Goal: Task Accomplishment & Management: Manage account settings

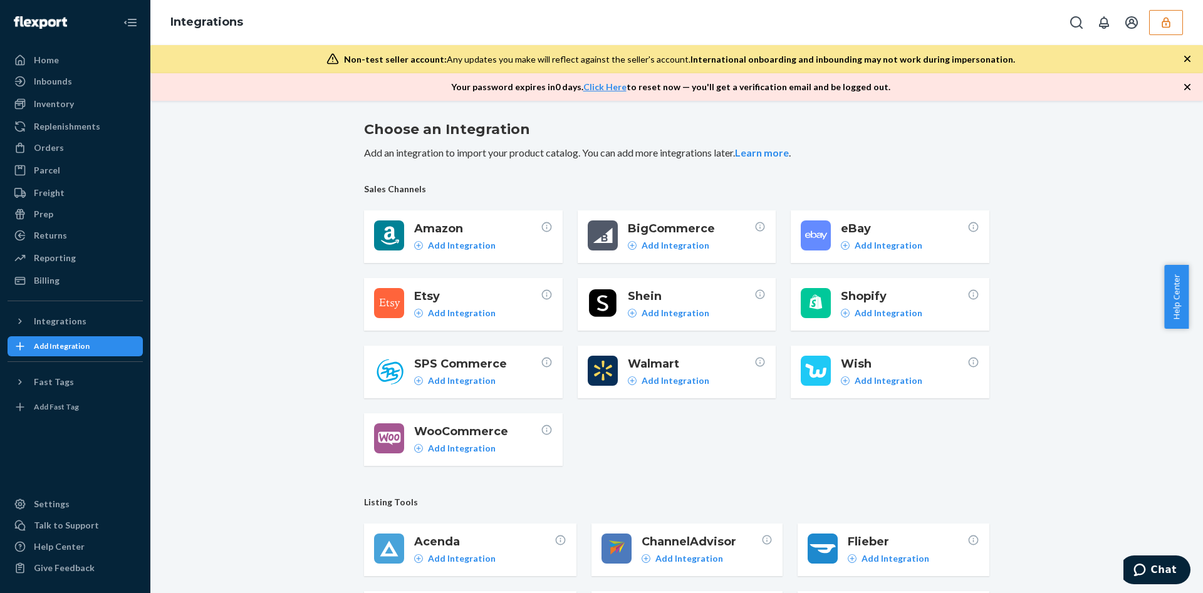
click at [1167, 24] on icon "button" at bounding box center [1166, 22] width 13 height 13
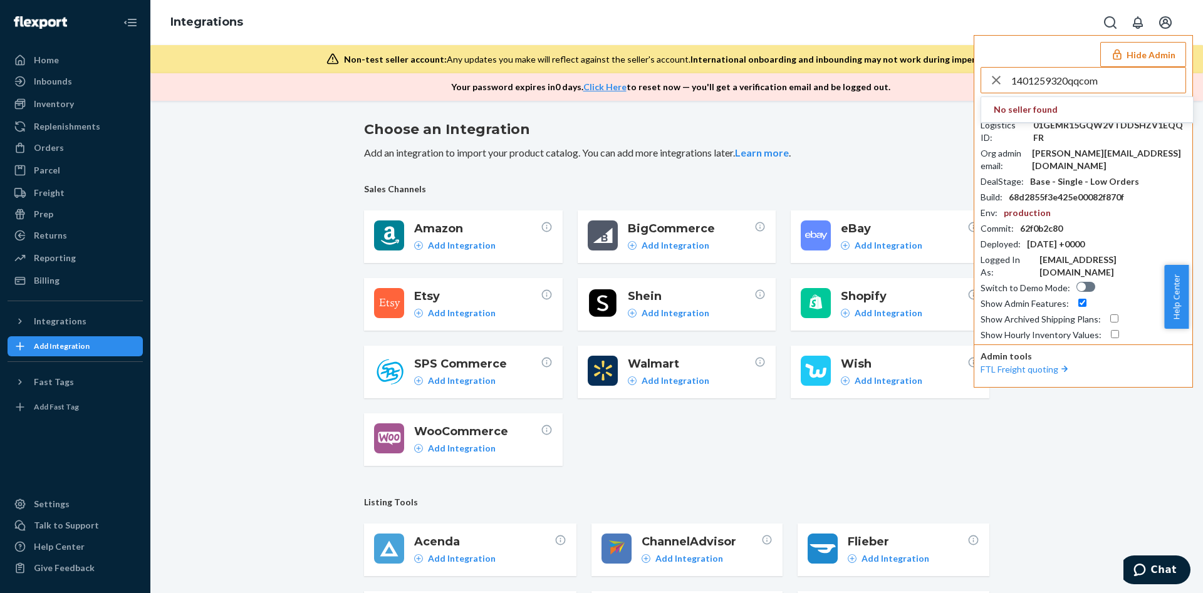
type input "1401259320qqcom"
click at [1050, 107] on strong "No seller found" at bounding box center [1026, 109] width 64 height 13
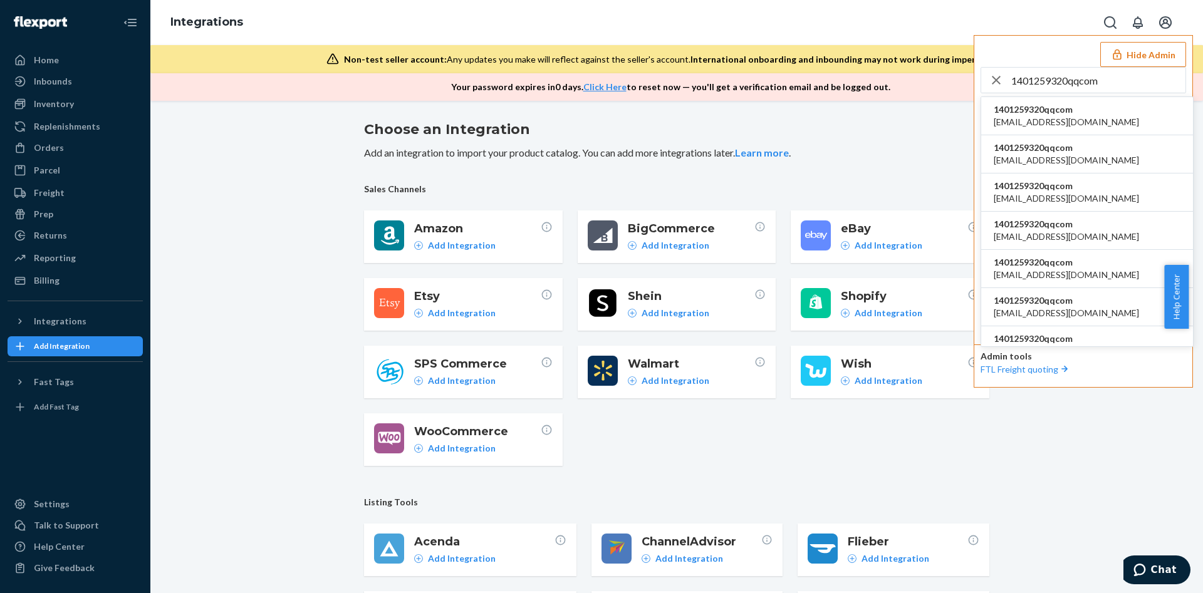
click at [1050, 107] on span "1401259320qqcom" at bounding box center [1066, 109] width 145 height 13
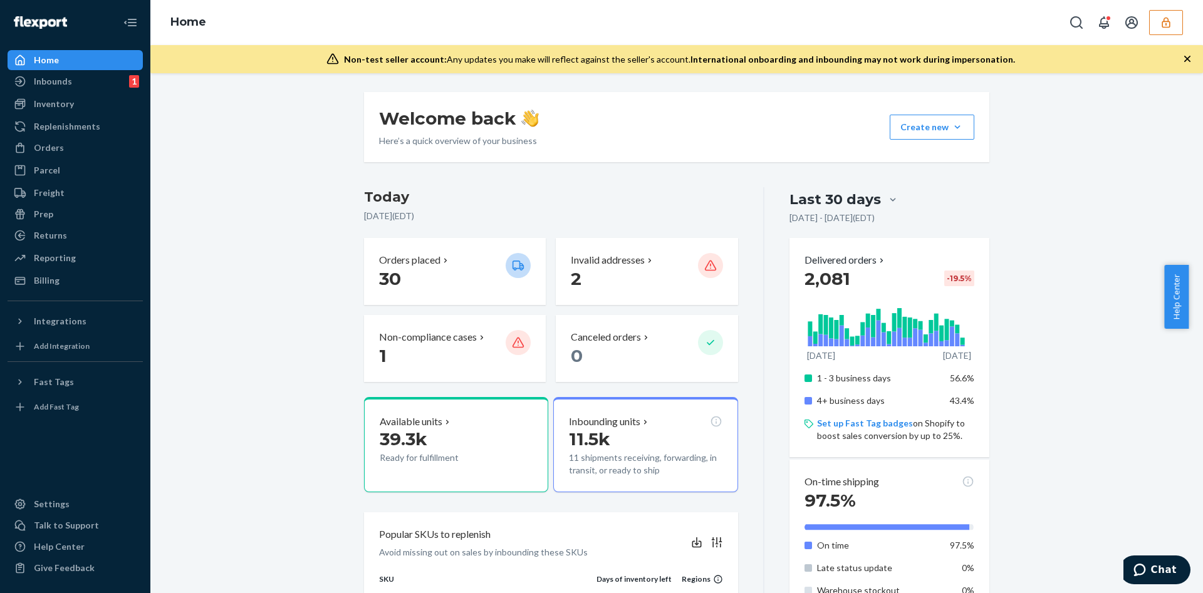
click at [1172, 28] on icon "button" at bounding box center [1166, 22] width 13 height 13
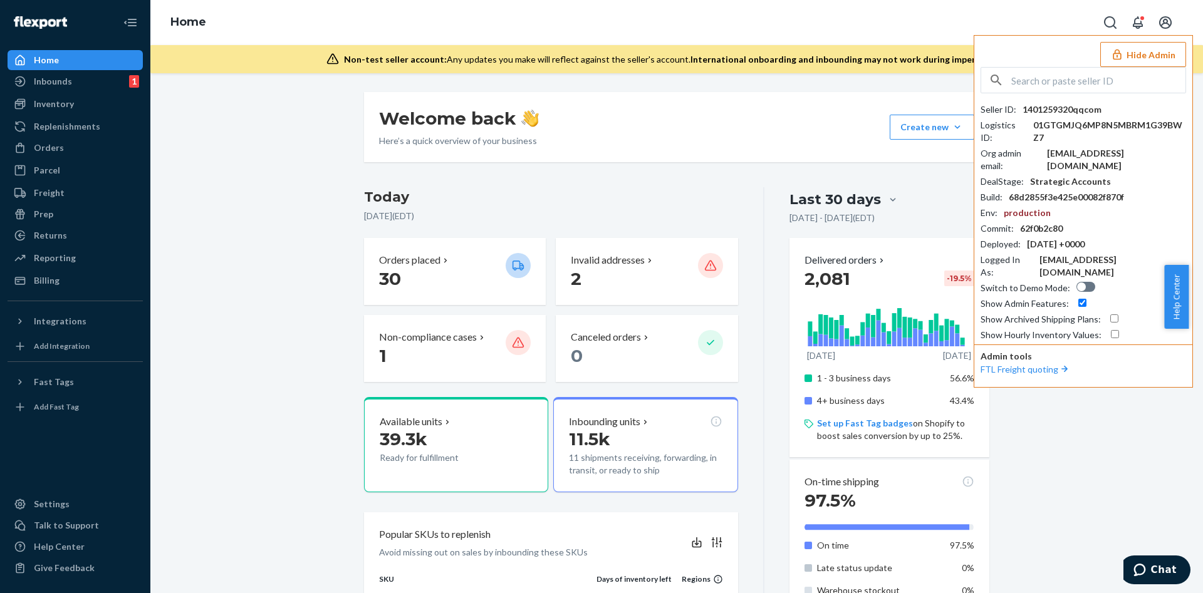
drag, startPoint x: 1090, startPoint y: 99, endPoint x: 1088, endPoint y: 75, distance: 24.5
click at [1088, 75] on input "text" at bounding box center [1098, 80] width 174 height 25
paste input "infopatternwellnesscom"
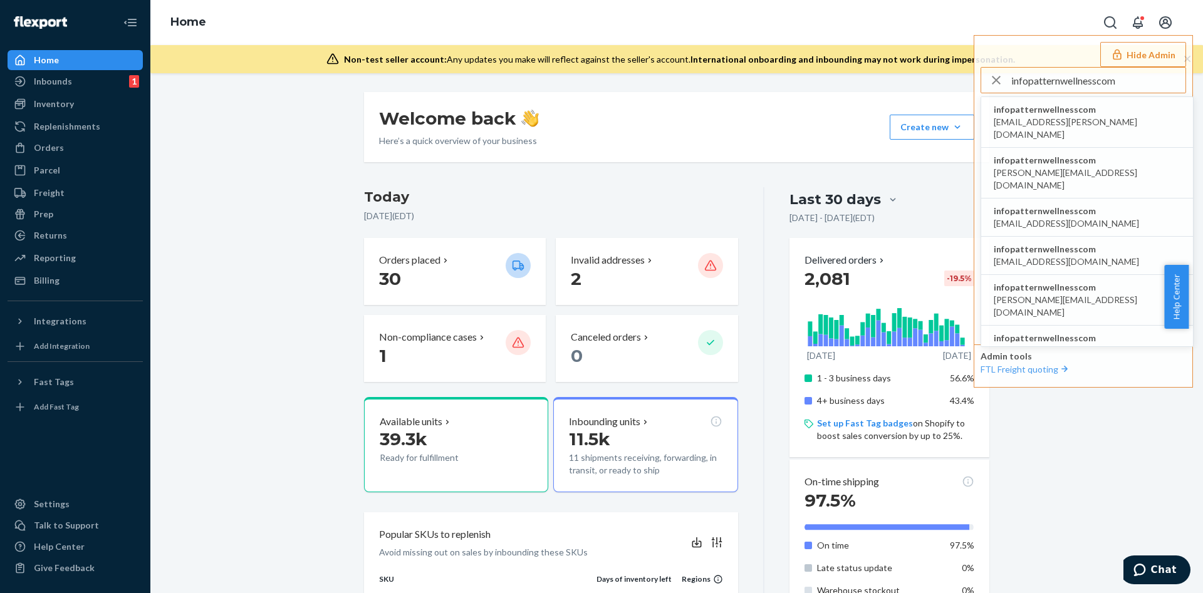
type input "infopatternwellnesscom"
click at [1067, 101] on li "infopatternwellnesscom brieana.dees@patternwellness.com" at bounding box center [1087, 122] width 212 height 51
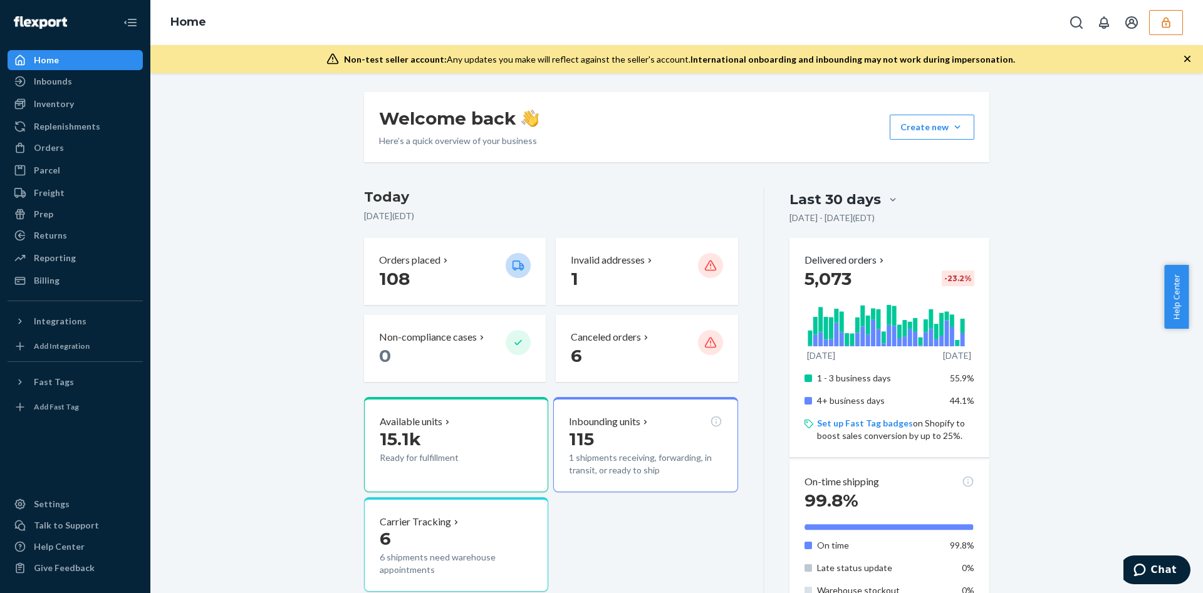
click at [1160, 29] on button "button" at bounding box center [1166, 22] width 34 height 25
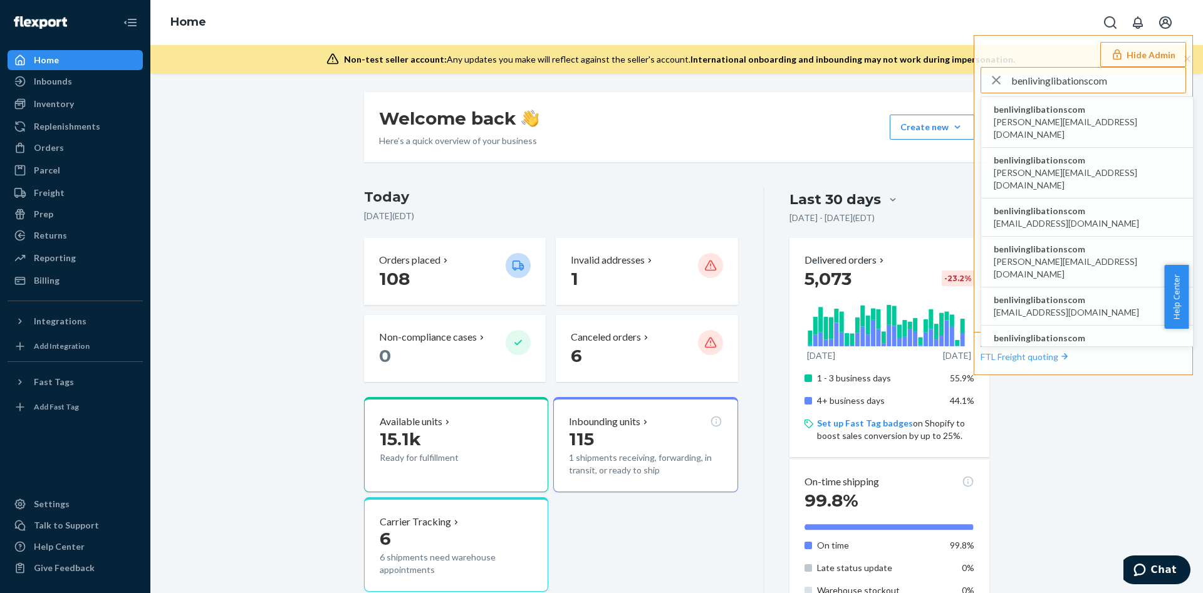
type input "benlivinglibationscom"
click at [1075, 117] on span "[PERSON_NAME][EMAIL_ADDRESS][DOMAIN_NAME]" at bounding box center [1087, 128] width 187 height 25
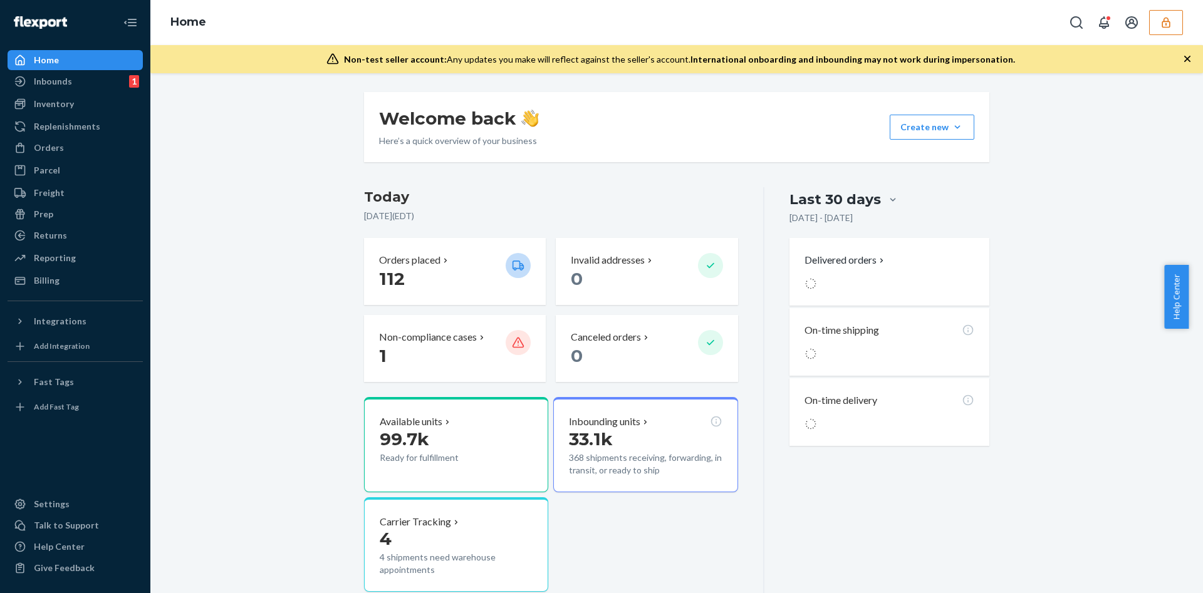
click at [1177, 56] on div "Non-test seller account: Any updates you make will reflect against the seller's…" at bounding box center [676, 59] width 1053 height 28
click at [1186, 60] on icon "button" at bounding box center [1187, 59] width 13 height 13
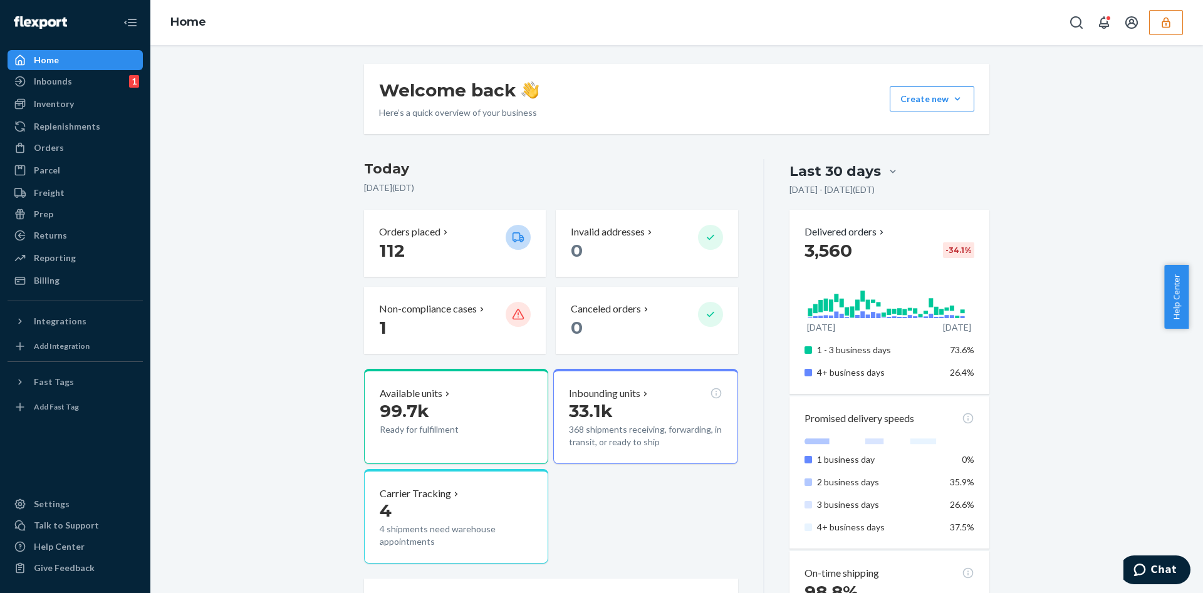
click at [1175, 34] on button "button" at bounding box center [1166, 22] width 34 height 25
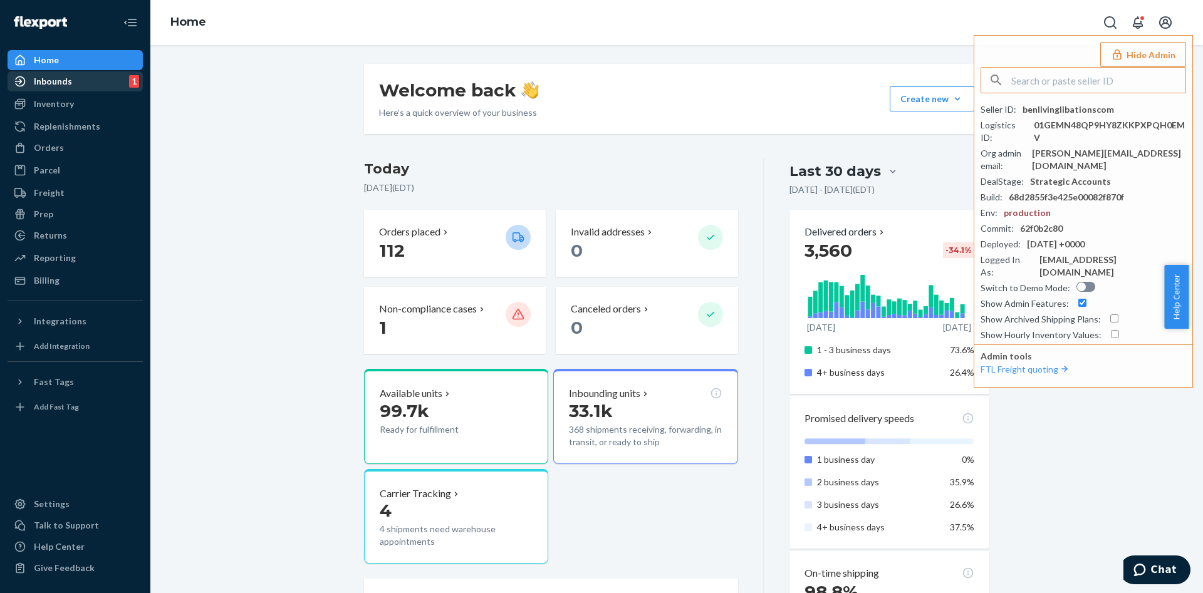
click at [20, 78] on icon at bounding box center [20, 81] width 13 height 13
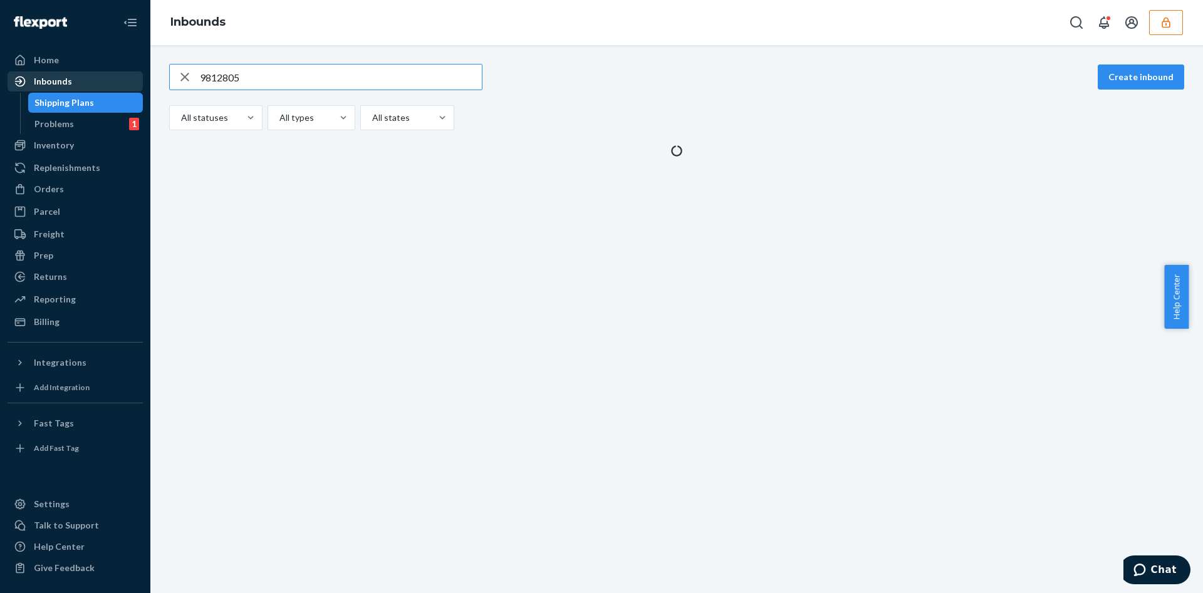
type input "9812805"
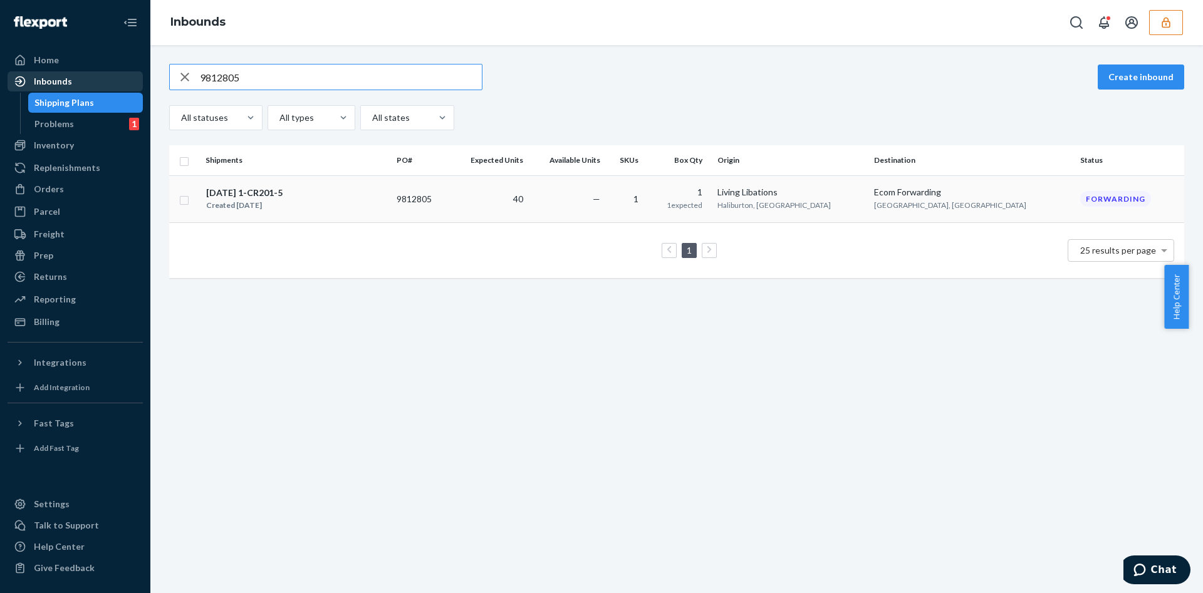
click at [942, 198] on td "Ecom Forwarding [GEOGRAPHIC_DATA], [GEOGRAPHIC_DATA]" at bounding box center [972, 198] width 206 height 47
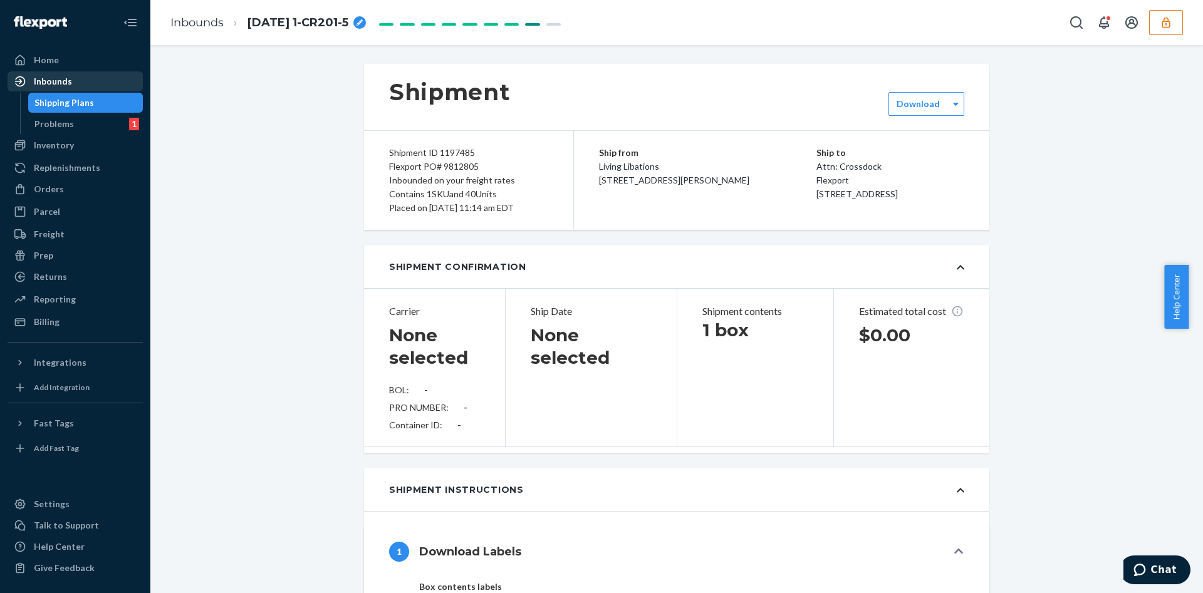
type input "LL2506230813"
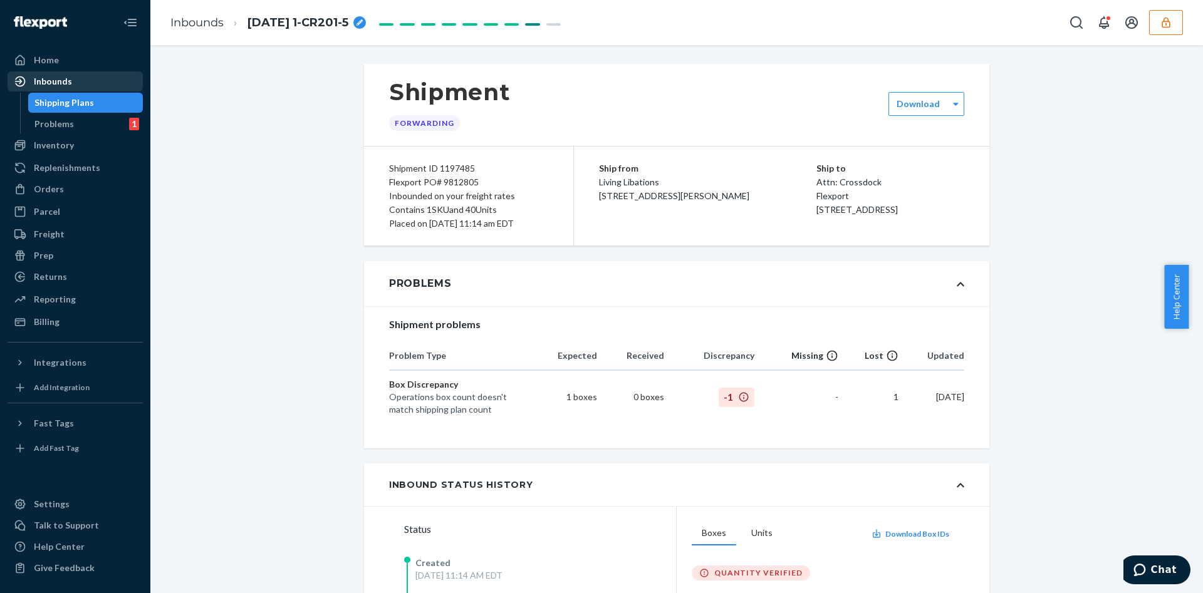
click at [407, 171] on div "Shipment ID 1197485" at bounding box center [468, 169] width 159 height 14
click at [413, 188] on div "Flexport PO# 9812805" at bounding box center [468, 182] width 159 height 14
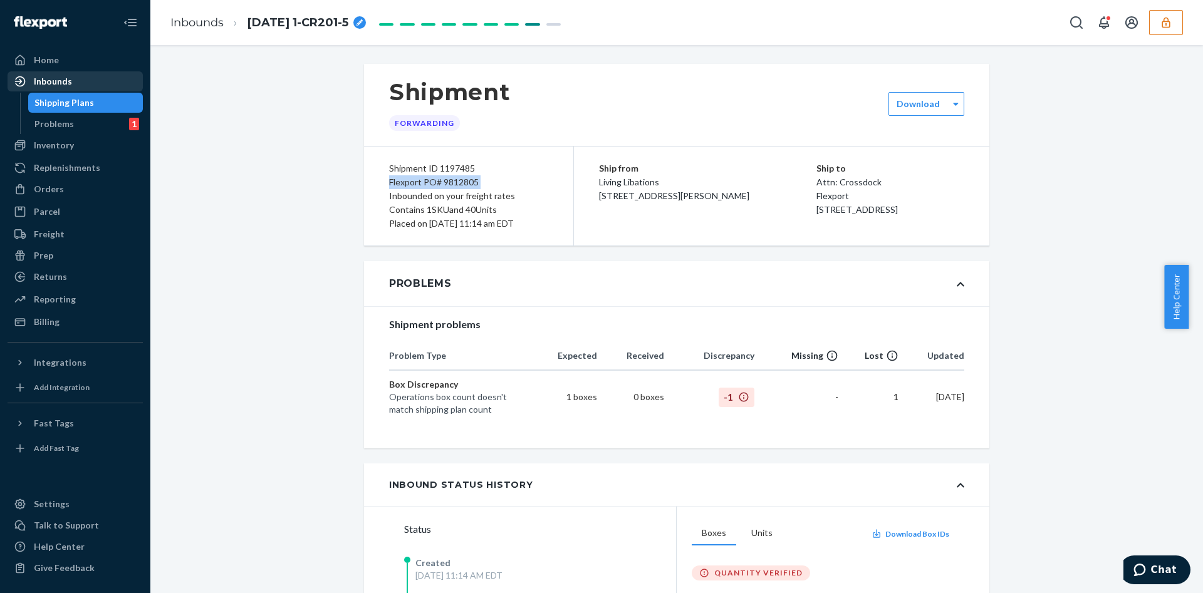
click at [413, 188] on div "Flexport PO# 9812805" at bounding box center [468, 182] width 159 height 14
copy div "Flexport PO# 9812805"
click at [17, 69] on ul "Home Inbounds Shipping Plans Problems 1 Inventory Products Branded Packaging Re…" at bounding box center [75, 191] width 135 height 282
click at [22, 61] on icon at bounding box center [19, 60] width 9 height 11
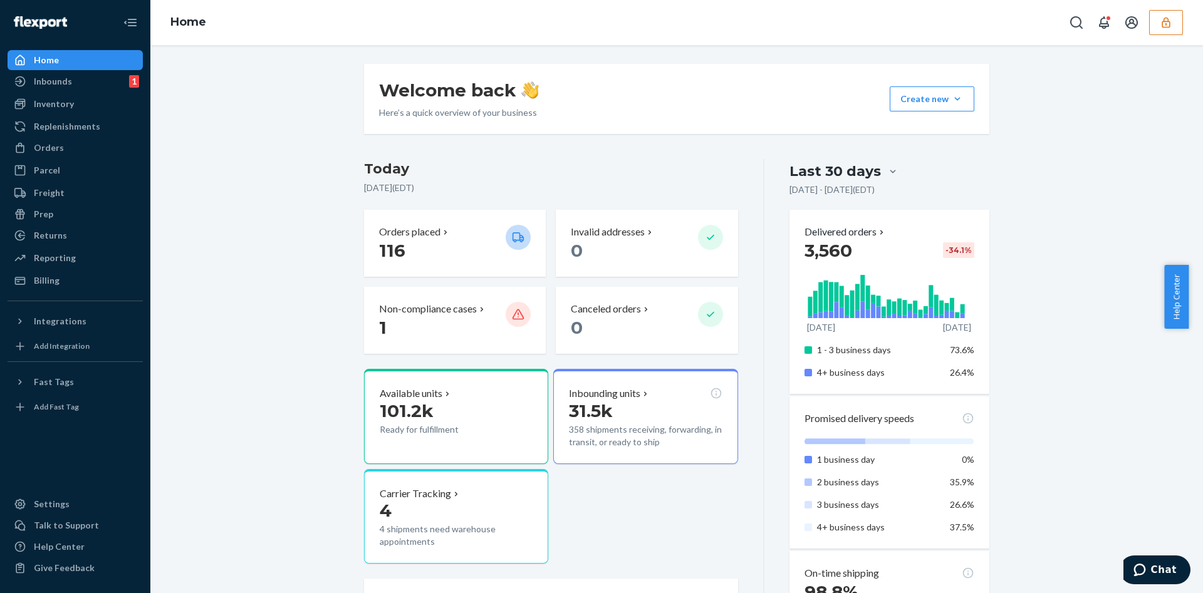
click at [1165, 33] on button "button" at bounding box center [1166, 22] width 34 height 25
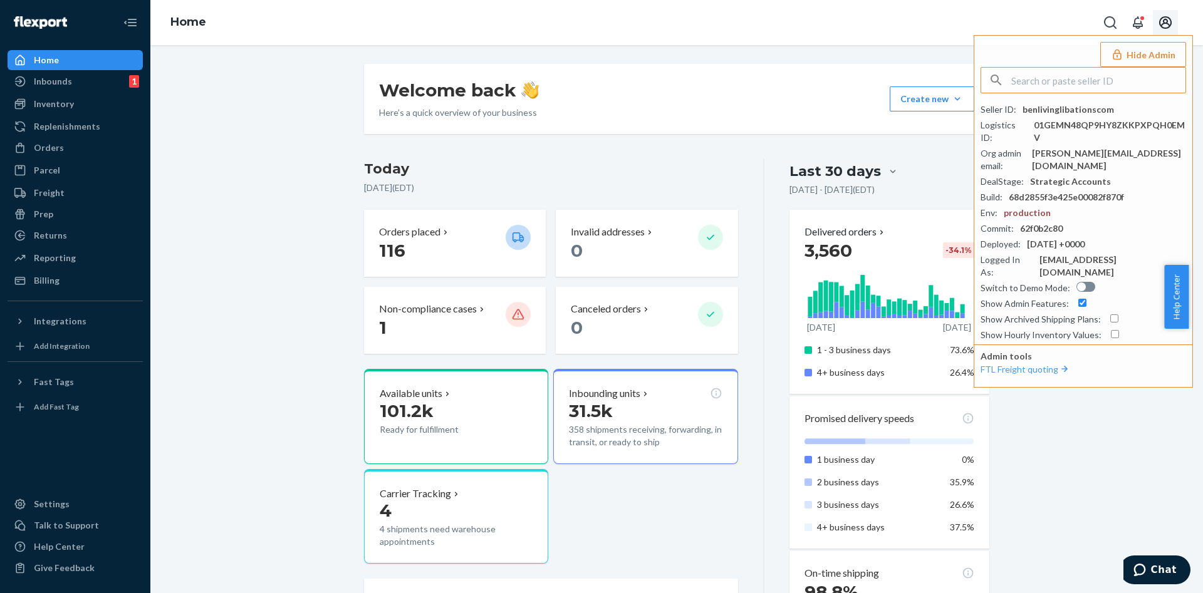
click at [1157, 20] on button "Open account menu" at bounding box center [1165, 22] width 25 height 25
click at [1145, 27] on icon "Open notifications" at bounding box center [1137, 22] width 15 height 15
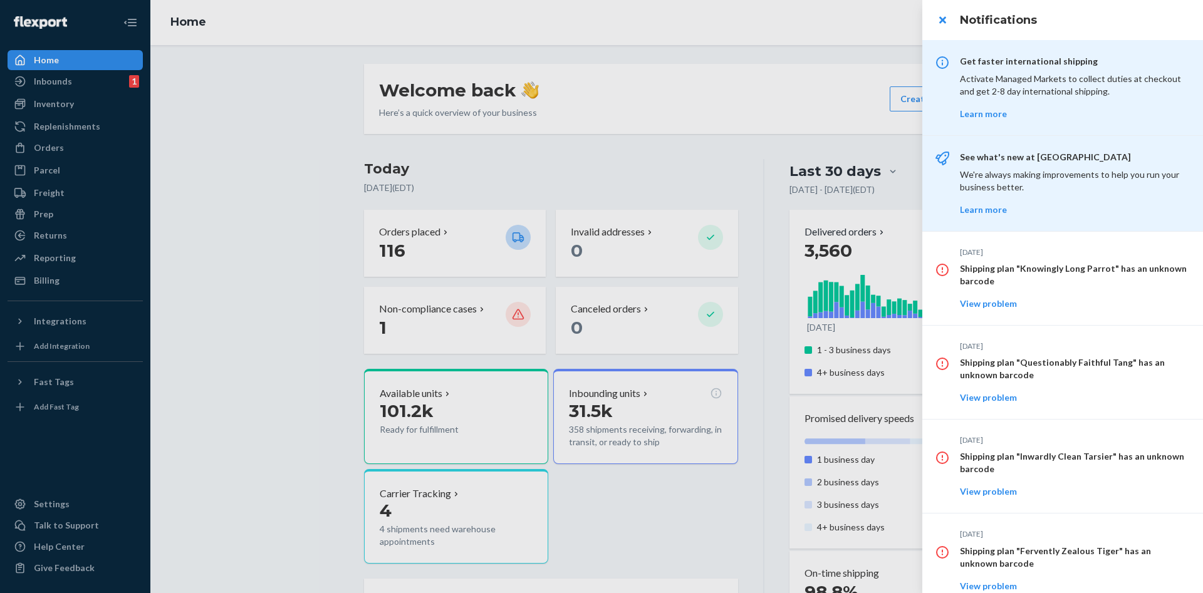
click at [1145, 27] on h3 "Notifications" at bounding box center [1074, 20] width 228 height 16
click at [942, 23] on button "close" at bounding box center [942, 20] width 25 height 25
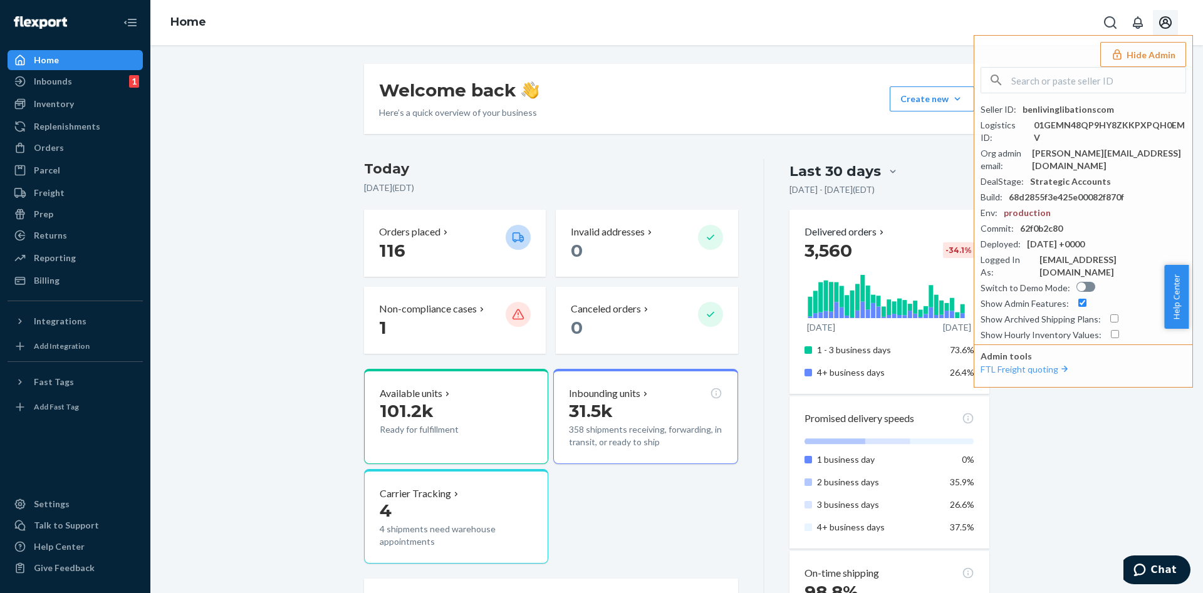
click at [1164, 18] on icon "Open account menu" at bounding box center [1165, 22] width 13 height 13
click at [1142, 56] on div "Settings" at bounding box center [1139, 64] width 94 height 23
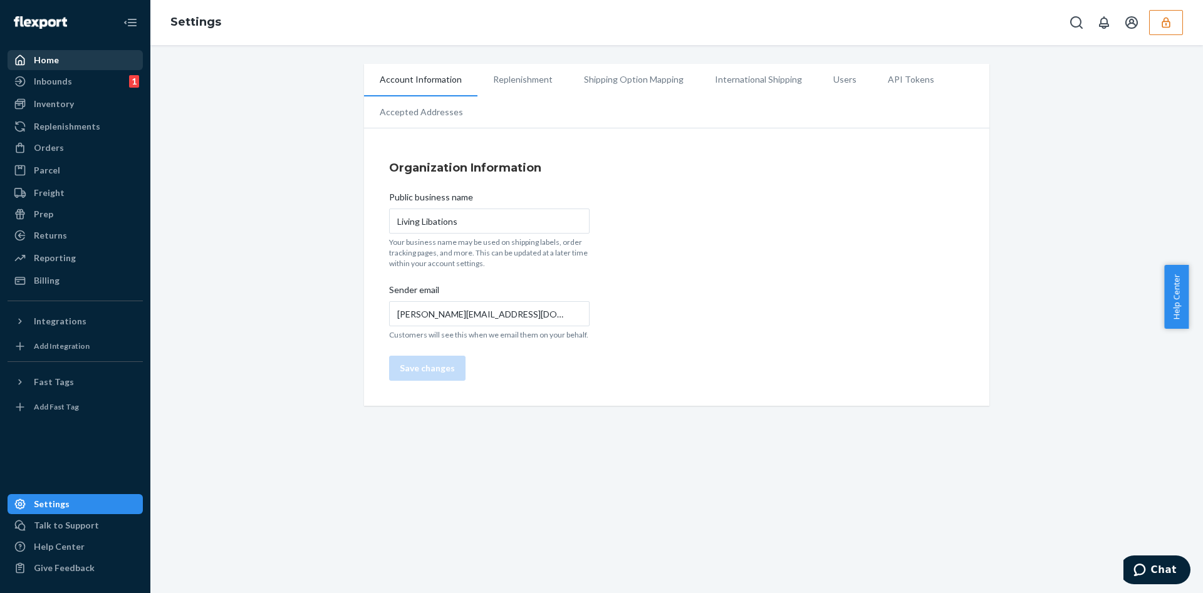
click at [833, 76] on li "Users" at bounding box center [845, 79] width 55 height 31
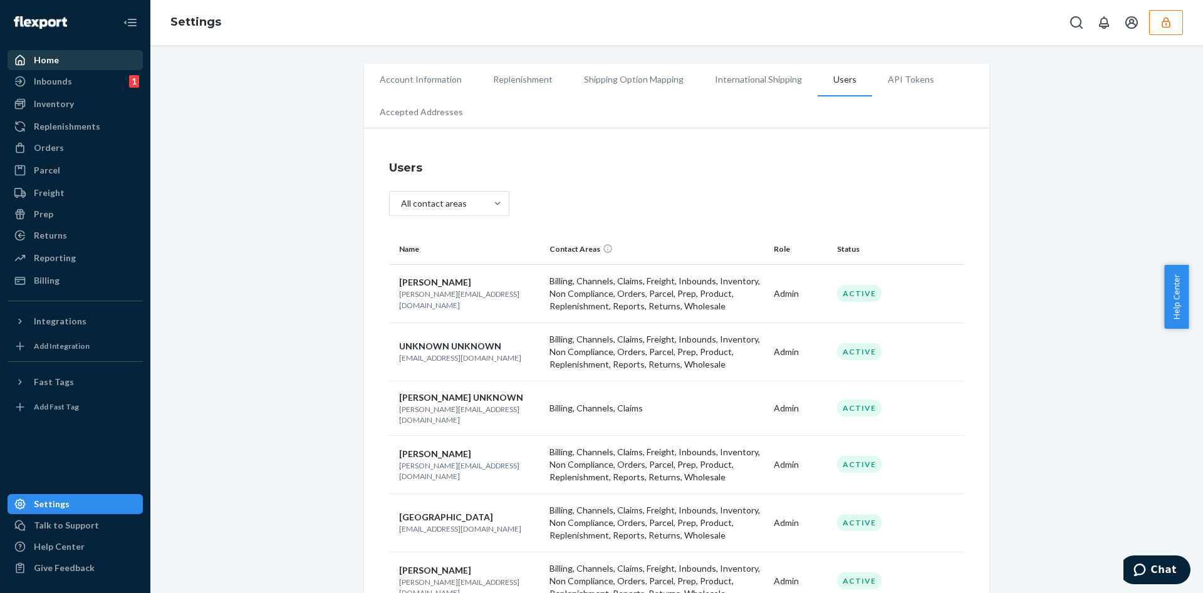
click at [139, 58] on div "Home" at bounding box center [75, 60] width 133 height 18
